Goal: Find specific page/section: Find specific page/section

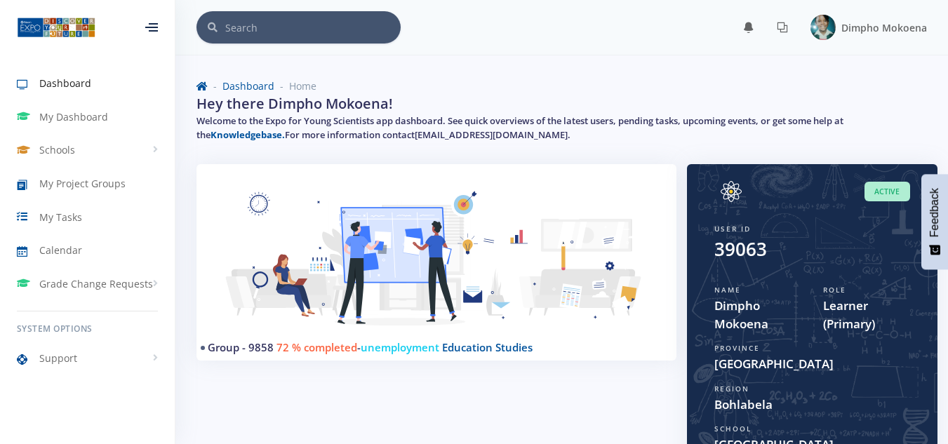
scroll to position [11, 11]
click at [73, 181] on span "My Project Groups" at bounding box center [82, 183] width 86 height 15
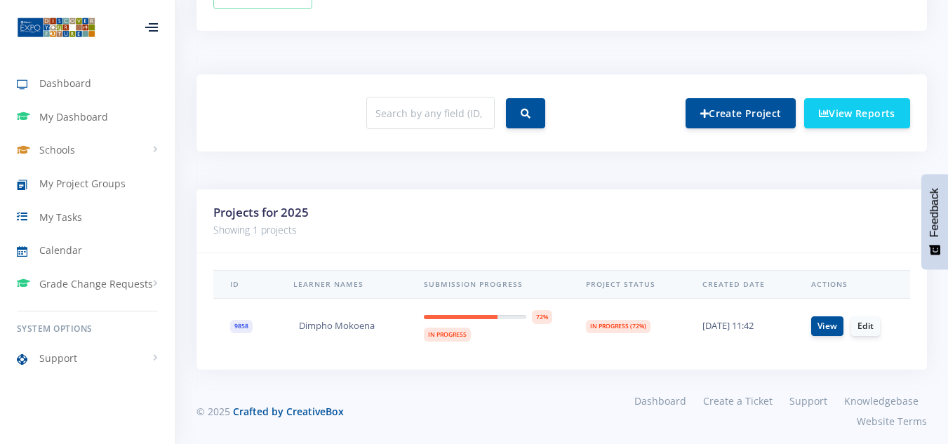
scroll to position [502, 0]
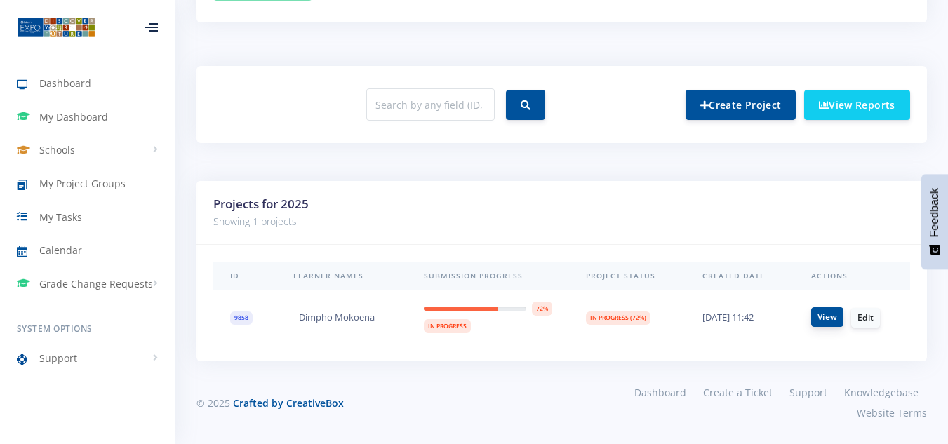
click at [826, 316] on link "View" at bounding box center [827, 317] width 32 height 20
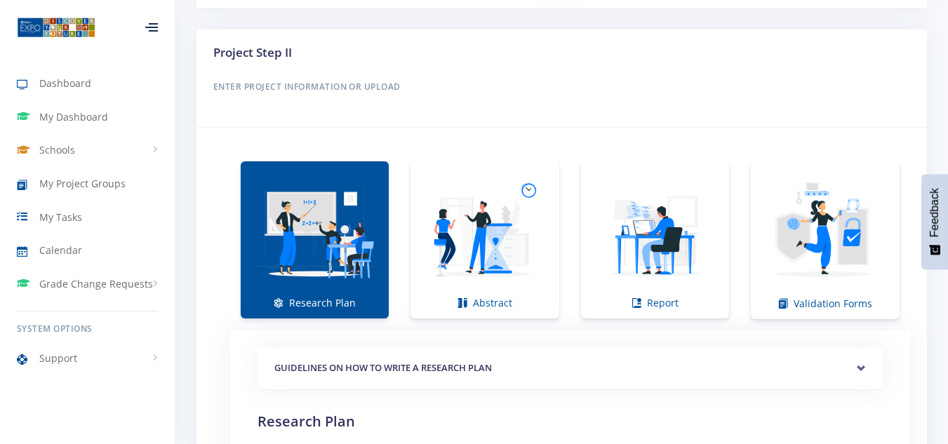
scroll to position [1010, 0]
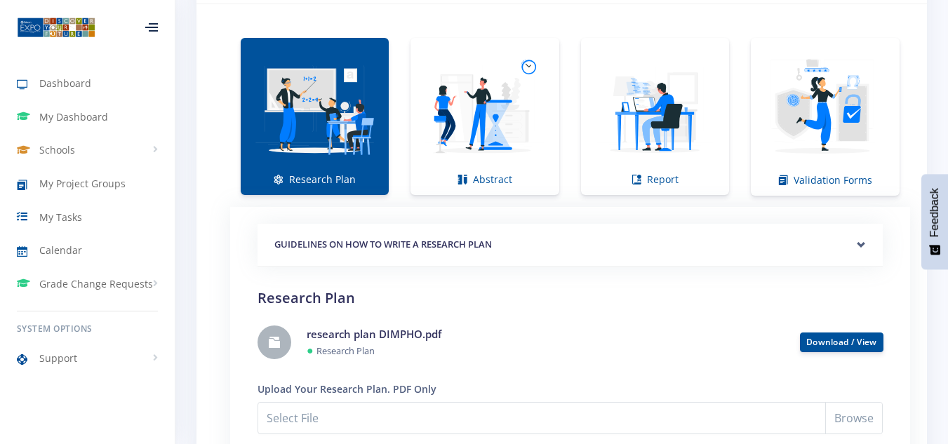
click at [782, 310] on div "GUIDELINES ON HOW TO WRITE A RESEARCH PLAN Research Plan Templates for: Scienti…" at bounding box center [569, 352] width 625 height 257
